Goal: Information Seeking & Learning: Learn about a topic

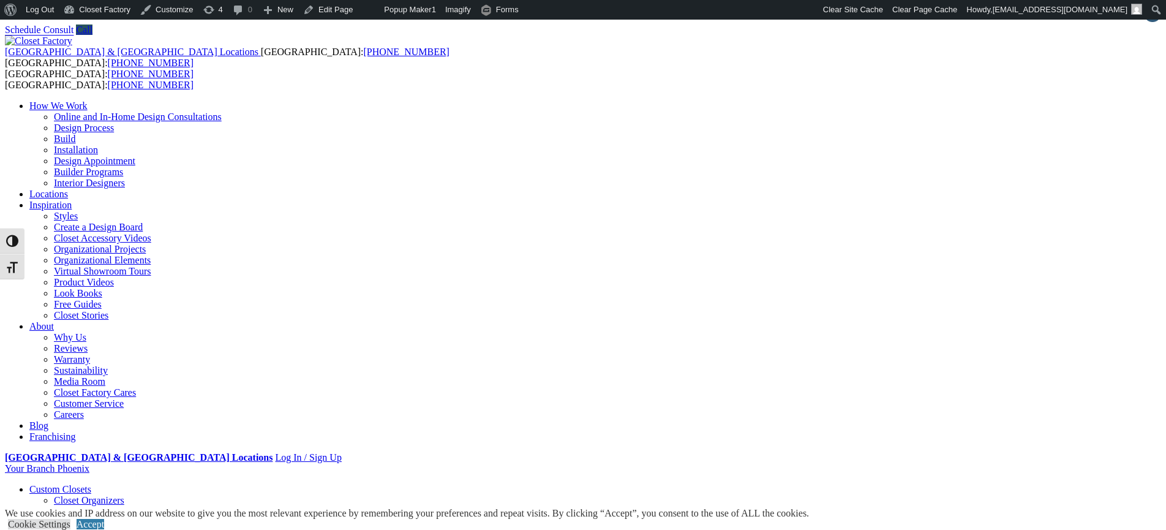
click at [48, 420] on link "Blog" at bounding box center [38, 425] width 19 height 10
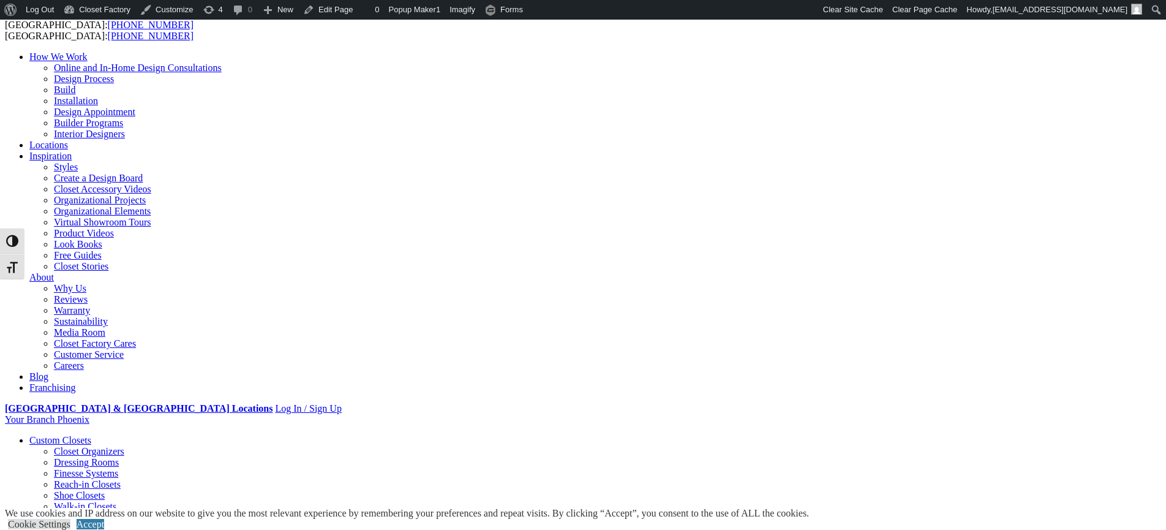
scroll to position [149, 0]
